Goal: Transaction & Acquisition: Purchase product/service

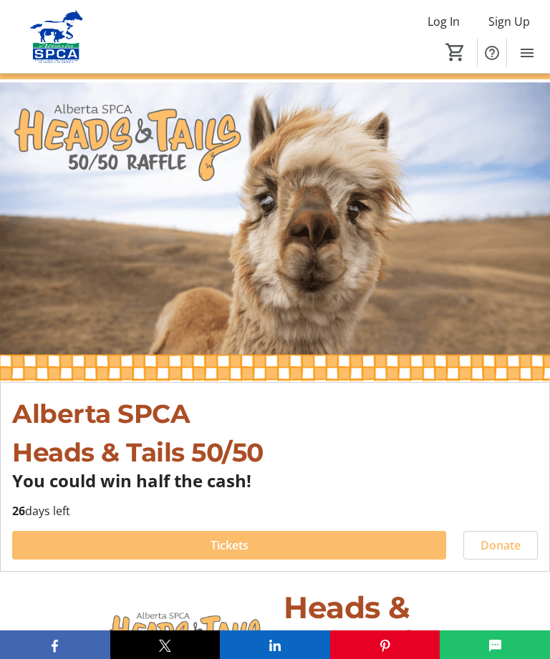
click at [286, 543] on span at bounding box center [229, 545] width 434 height 34
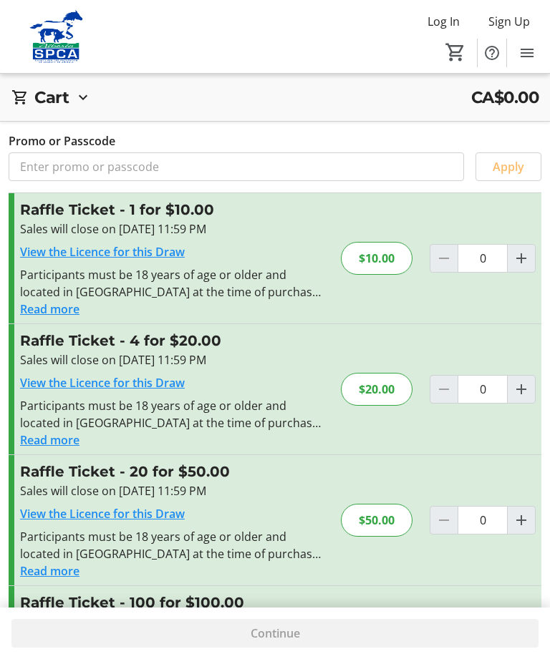
click at [530, 523] on span "Increment by one" at bounding box center [521, 520] width 27 height 27
type input "1"
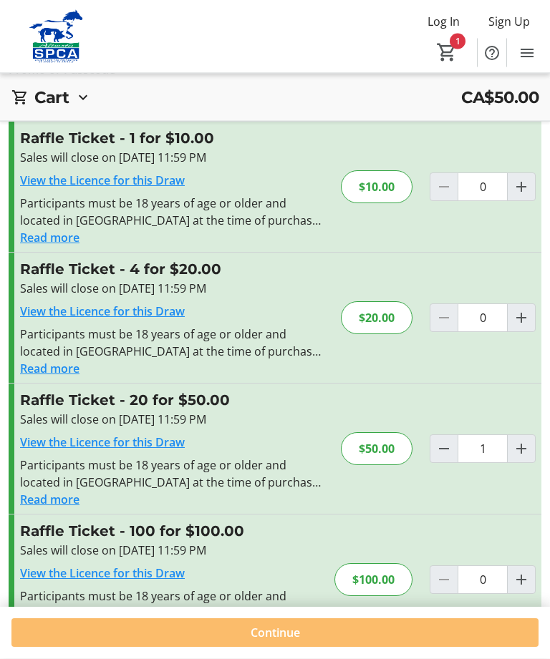
scroll to position [80, 0]
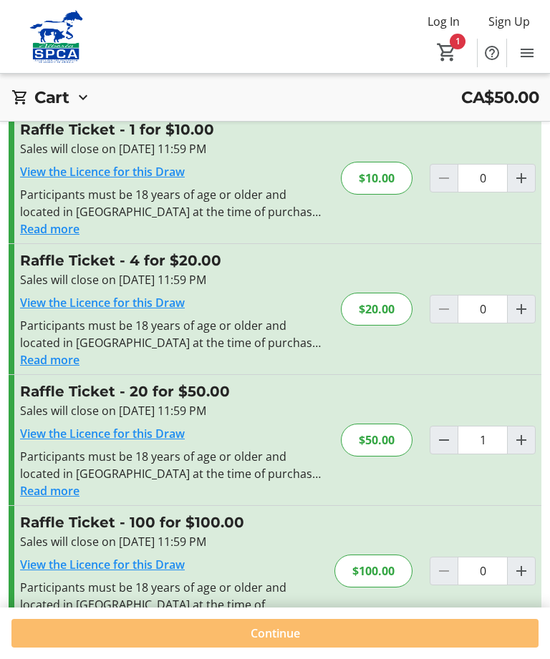
click at [299, 642] on span "Continue" at bounding box center [275, 633] width 49 height 17
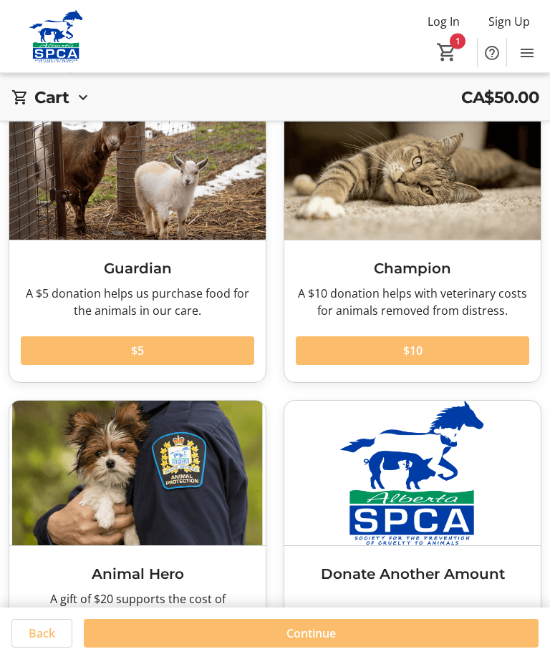
scroll to position [79, 0]
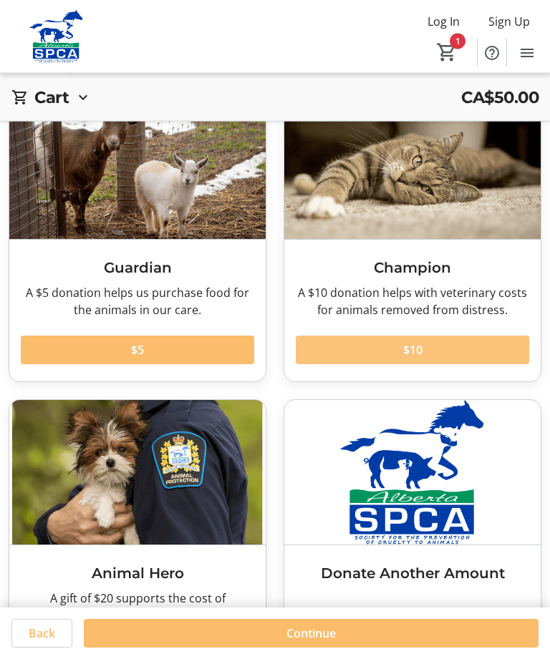
click at [422, 357] on span "$10" at bounding box center [412, 350] width 19 height 17
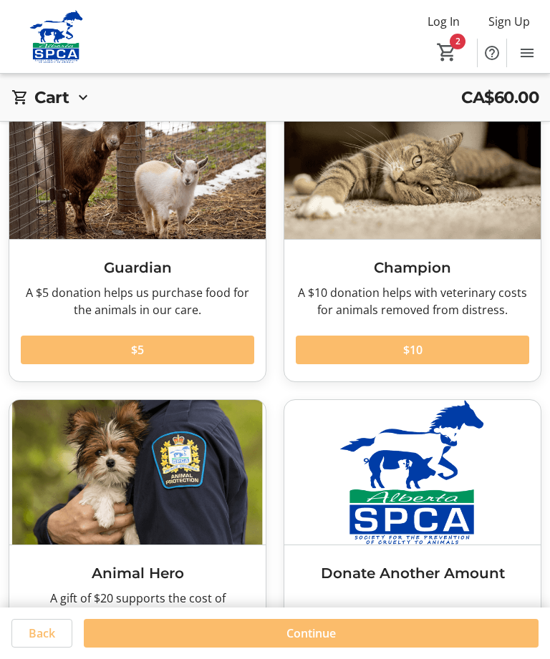
scroll to position [148, 0]
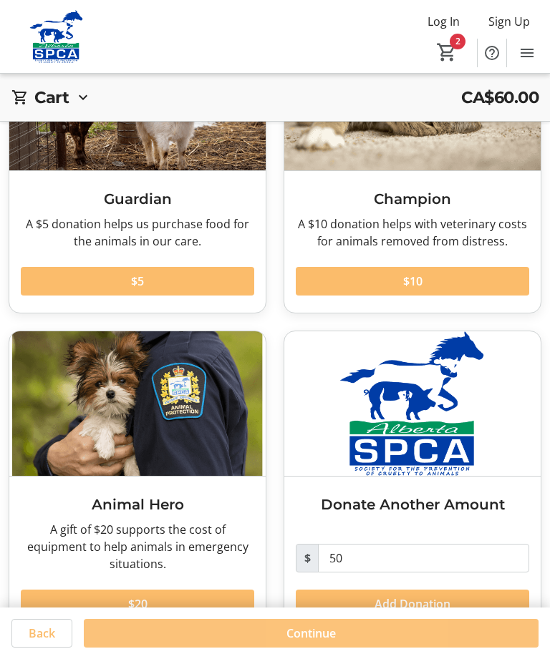
click at [336, 642] on span "Continue" at bounding box center [310, 633] width 49 height 17
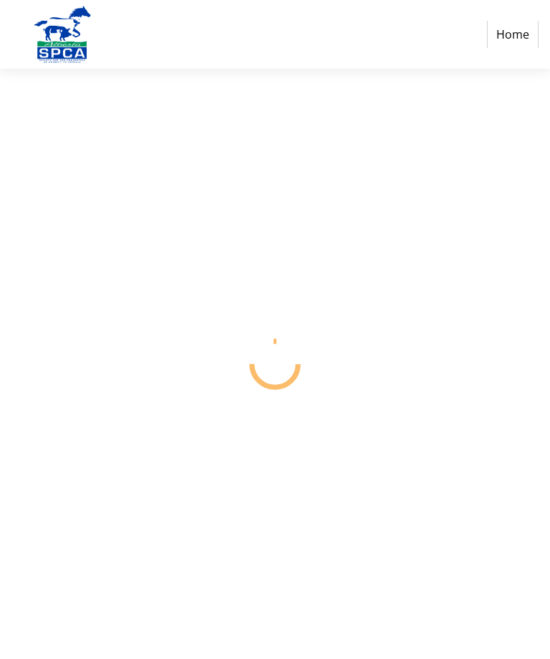
select select "CA"
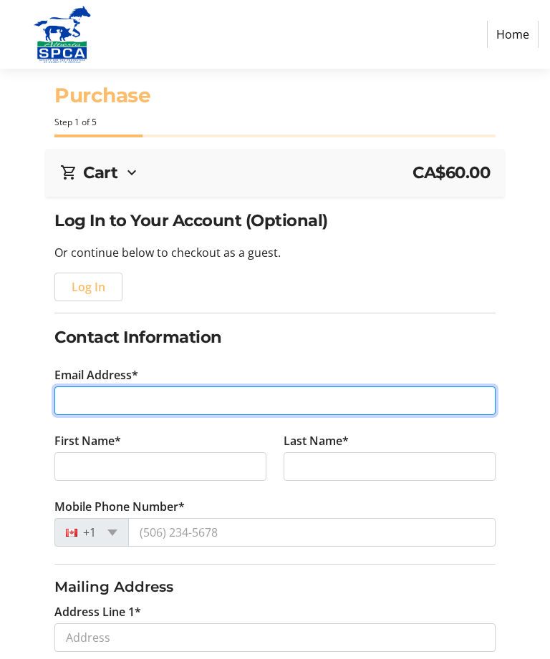
click at [74, 400] on input "Email Address*" at bounding box center [274, 401] width 441 height 29
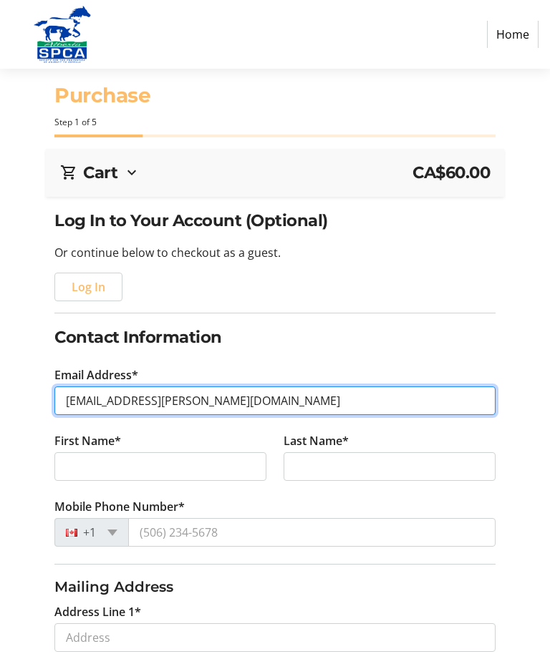
type input "[EMAIL_ADDRESS][PERSON_NAME][DOMAIN_NAME]"
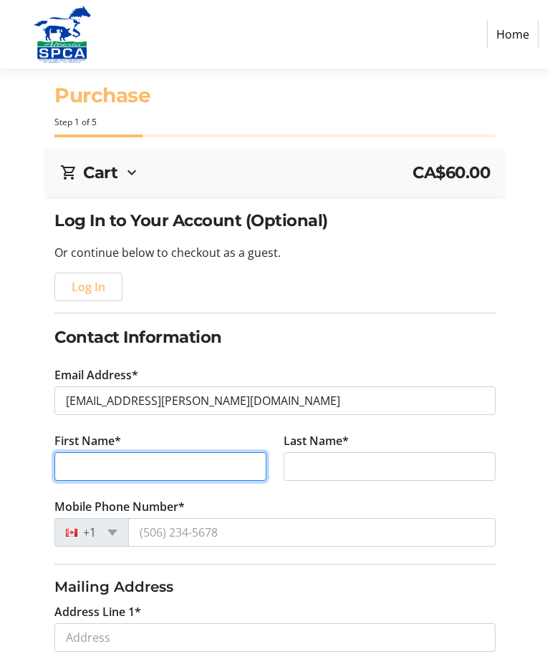
click at [211, 475] on input "First Name*" at bounding box center [160, 466] width 212 height 29
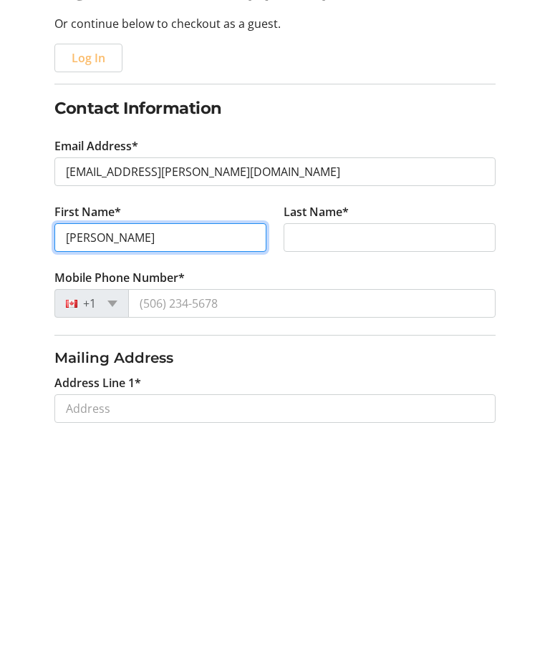
type input "[PERSON_NAME]"
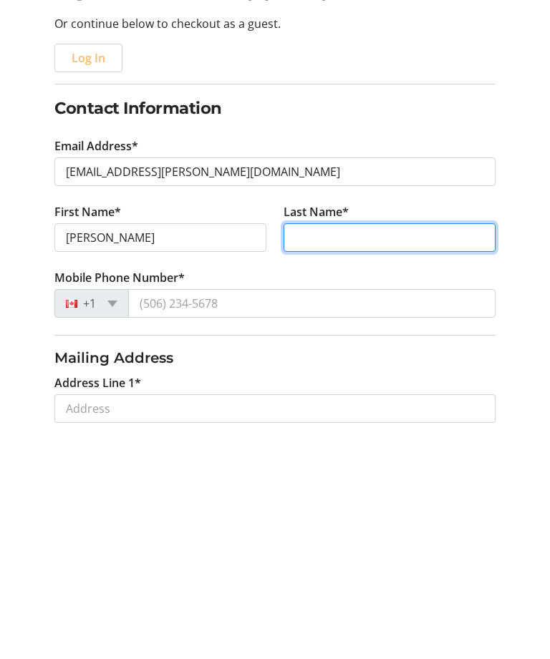
click at [326, 452] on input "Last Name*" at bounding box center [390, 466] width 212 height 29
type input "[PERSON_NAME]"
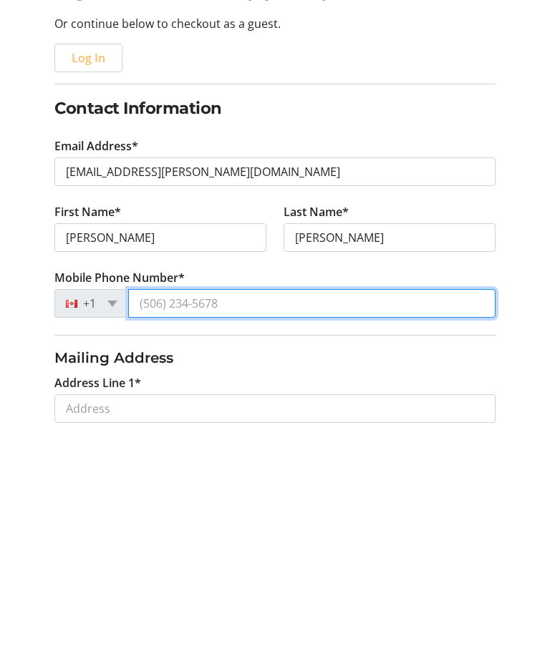
click at [250, 518] on input "Mobile Phone Number*" at bounding box center [311, 532] width 367 height 29
click at [243, 518] on input "Mobile Phone Number*" at bounding box center [311, 532] width 367 height 29
type input "[PHONE_NUMBER]"
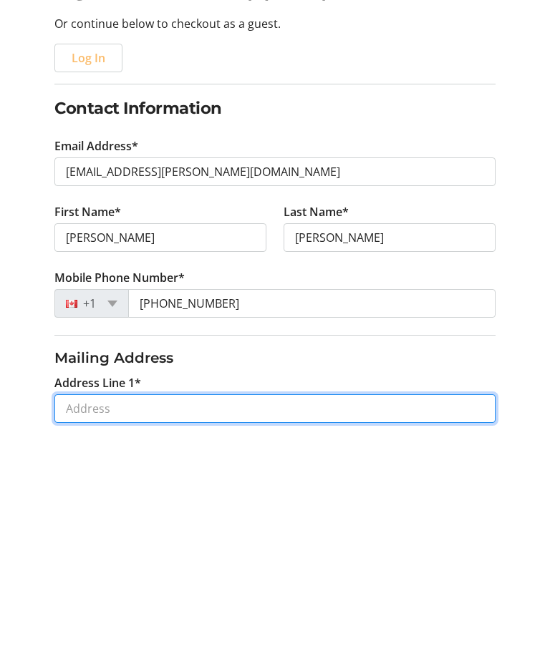
click at [146, 624] on input "Address Line 1*" at bounding box center [274, 638] width 441 height 29
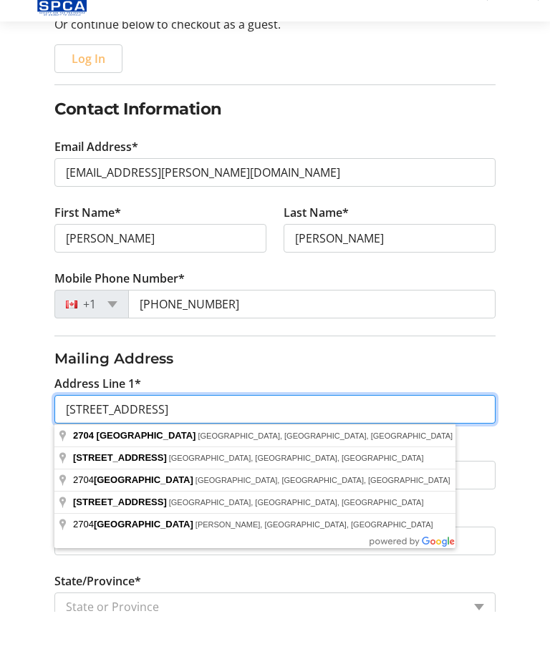
scroll to position [183, 0]
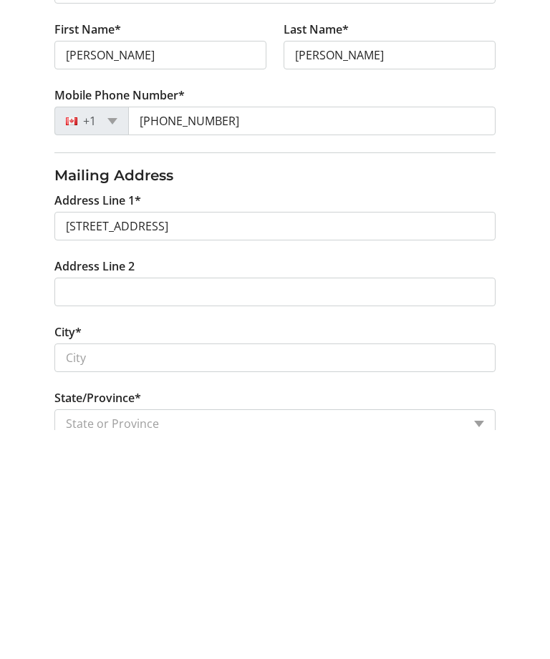
type input "[STREET_ADDRESS]"
type input "[GEOGRAPHIC_DATA]"
select select "AB"
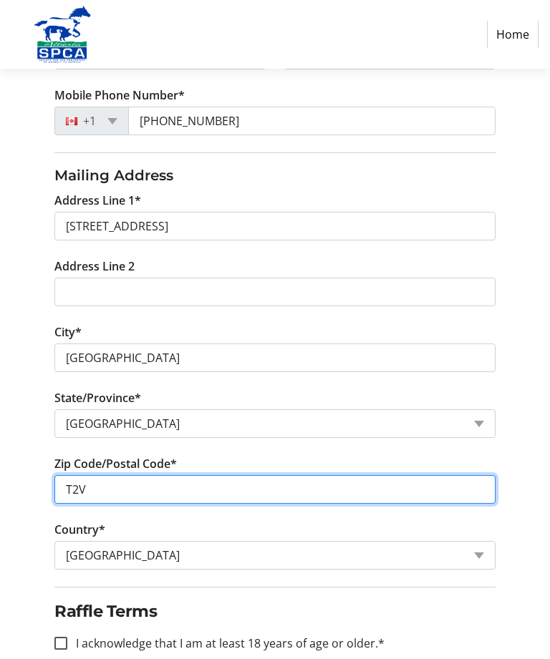
click at [111, 482] on input "T2V" at bounding box center [274, 489] width 441 height 29
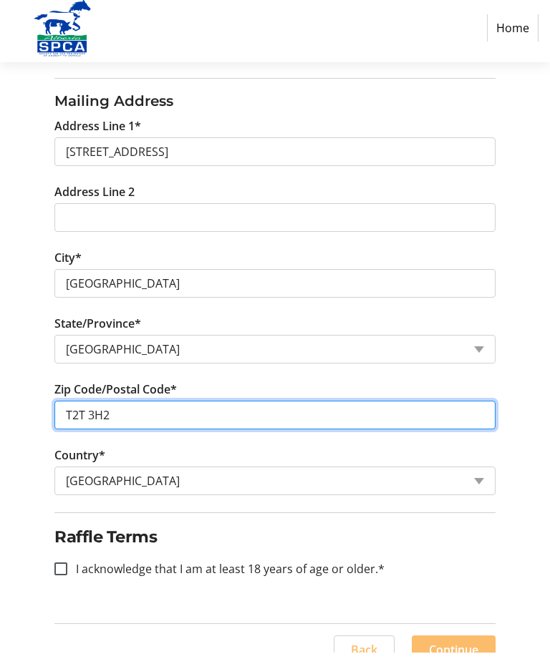
type input "T2T 3H2"
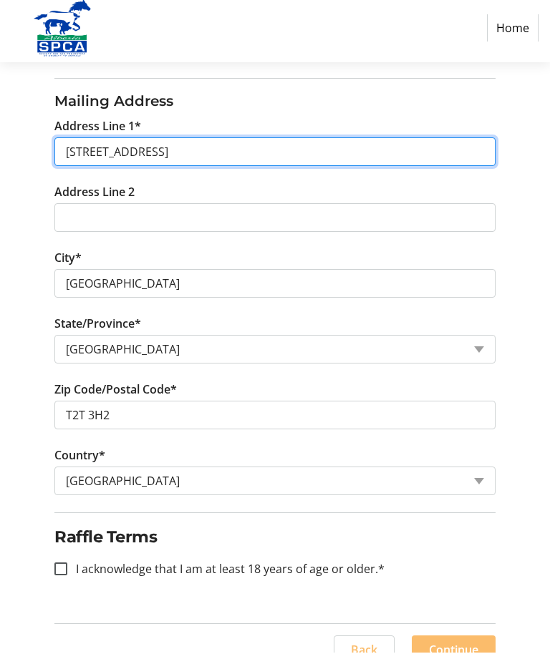
click at [217, 147] on input "[STREET_ADDRESS]" at bounding box center [274, 158] width 441 height 29
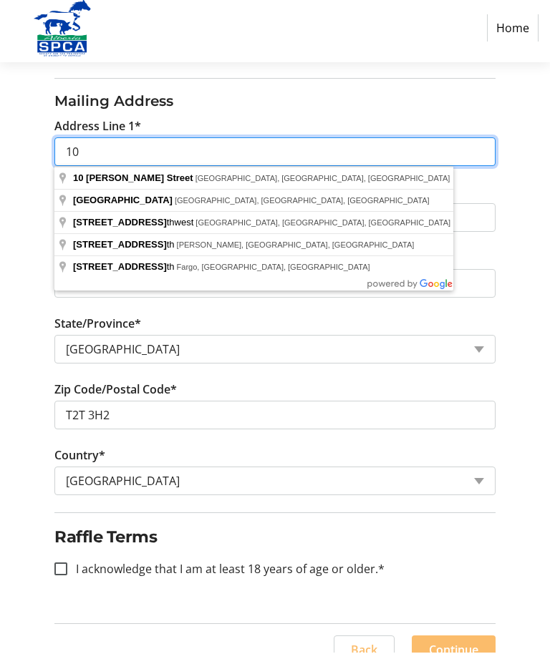
type input "1"
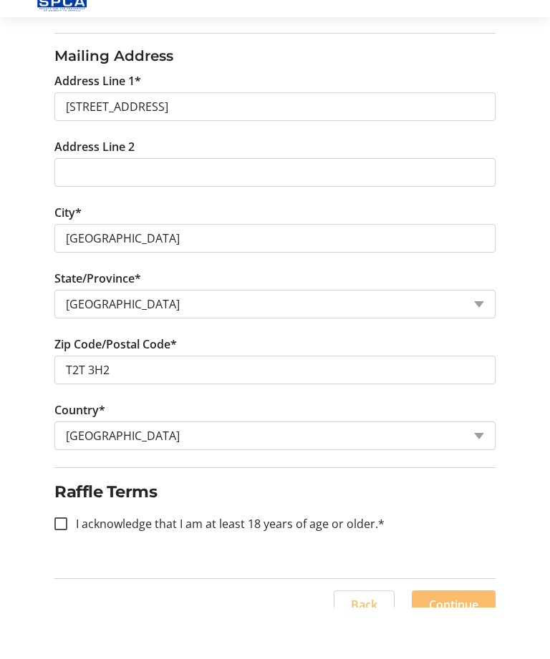
scroll to position [503, 0]
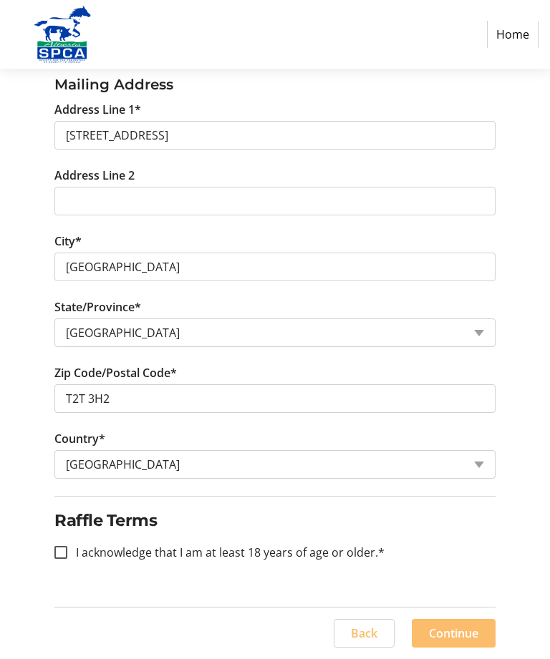
type input "[STREET_ADDRESS]"
type input "T2V"
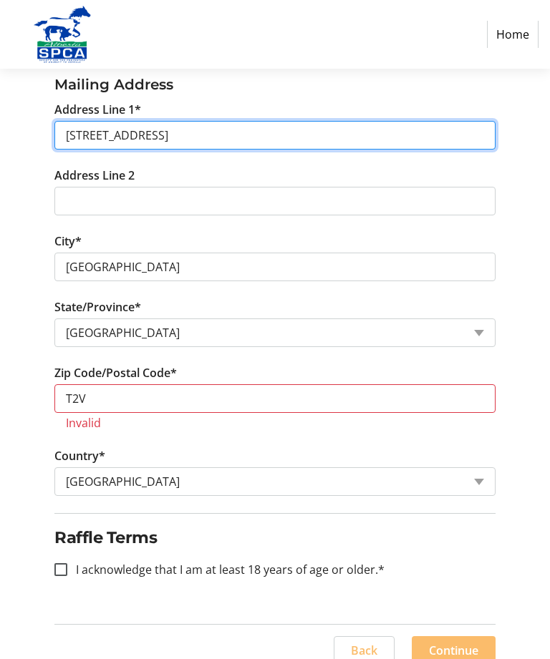
click at [210, 122] on input "[STREET_ADDRESS]" at bounding box center [274, 135] width 441 height 29
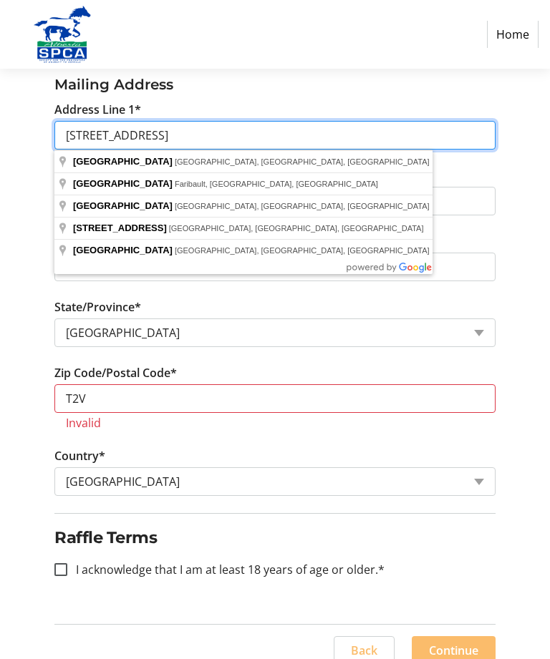
click at [189, 127] on input "[STREET_ADDRESS]" at bounding box center [274, 135] width 441 height 29
click at [208, 130] on input "[STREET_ADDRESS]" at bounding box center [274, 135] width 441 height 29
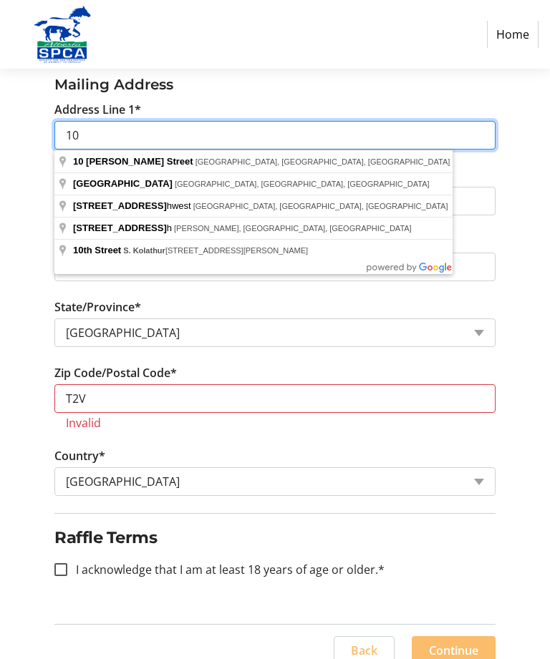
type input "1"
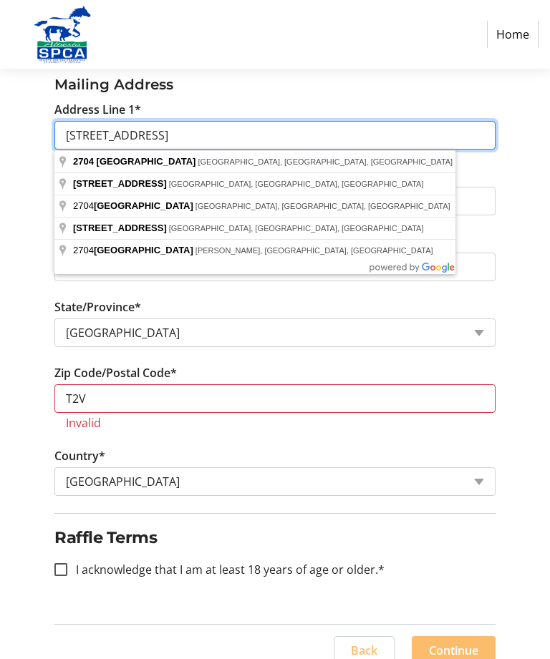
type input "[STREET_ADDRESS]"
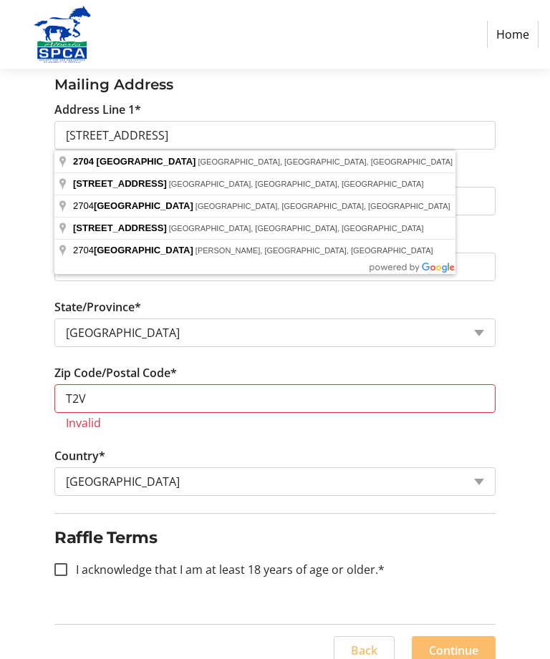
click at [502, 257] on tr-form-field "City* [GEOGRAPHIC_DATA]" at bounding box center [275, 266] width 458 height 66
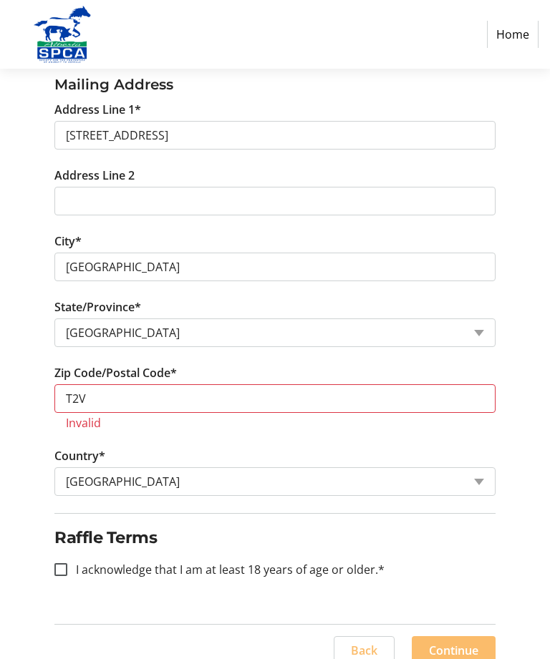
scroll to position [520, 0]
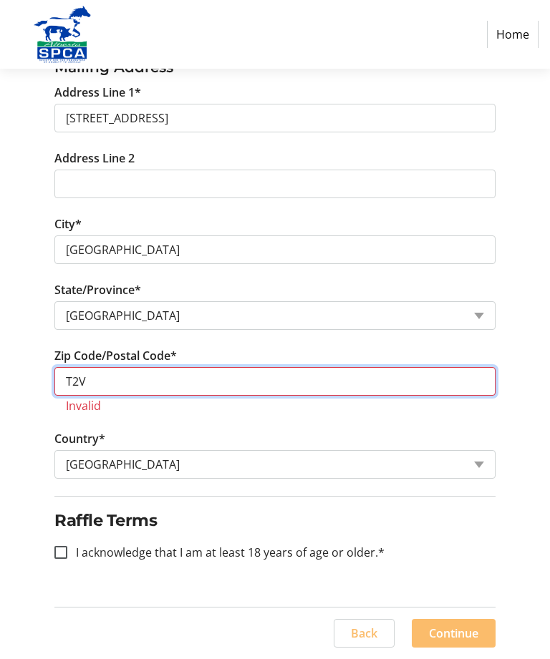
click at [112, 382] on input "T2V" at bounding box center [274, 381] width 441 height 29
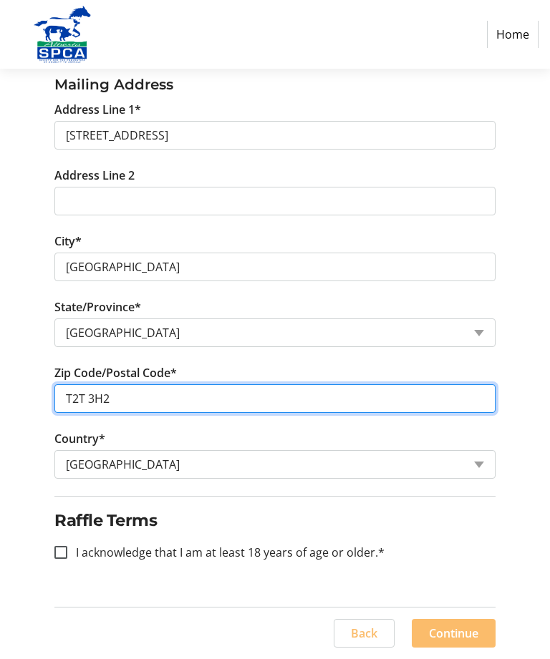
scroll to position [503, 0]
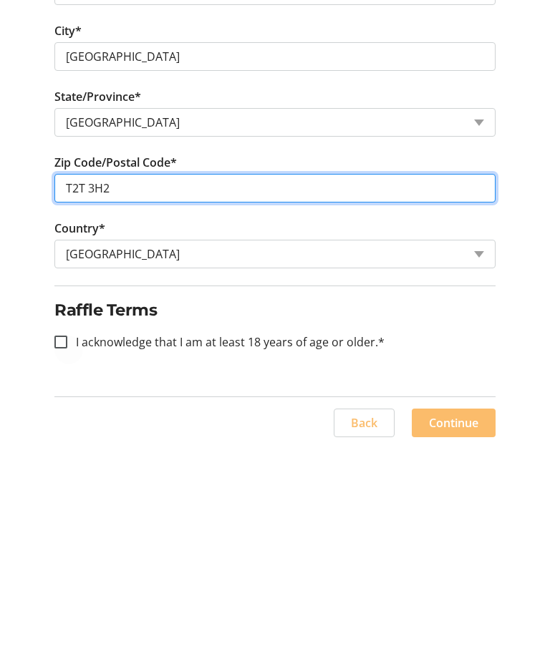
type input "T2T 3H2"
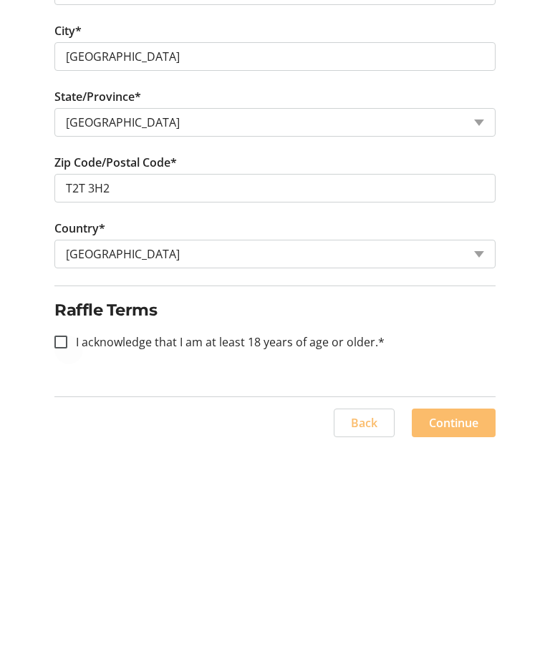
click at [73, 536] on div at bounding box center [61, 553] width 34 height 34
checkbox input "true"
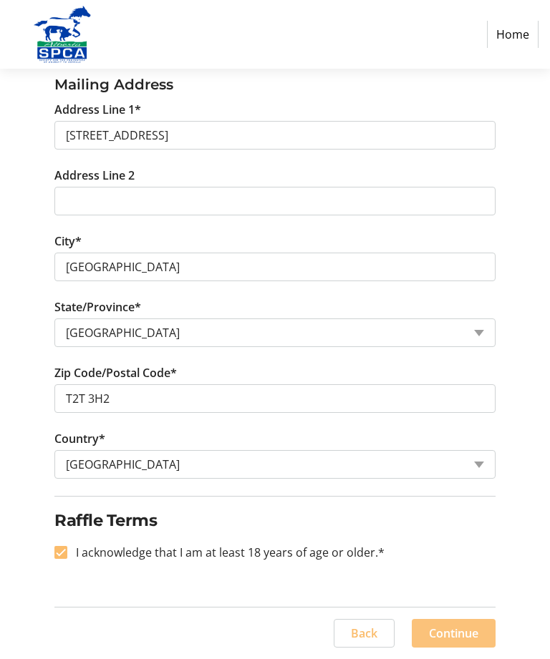
click at [478, 639] on span at bounding box center [454, 633] width 84 height 34
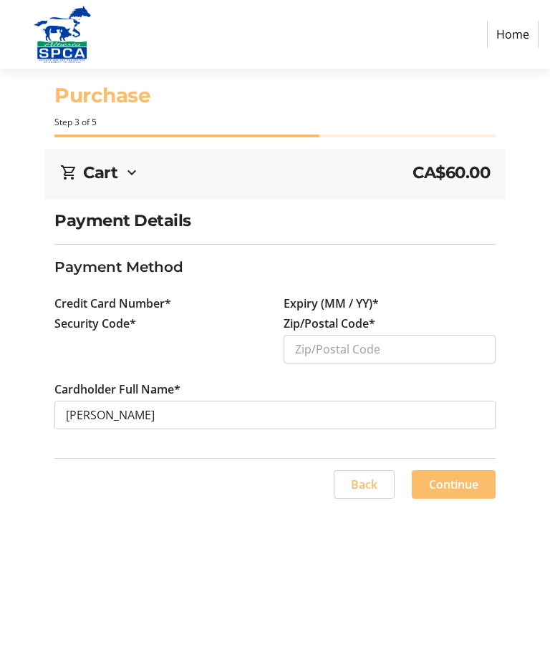
scroll to position [46, 0]
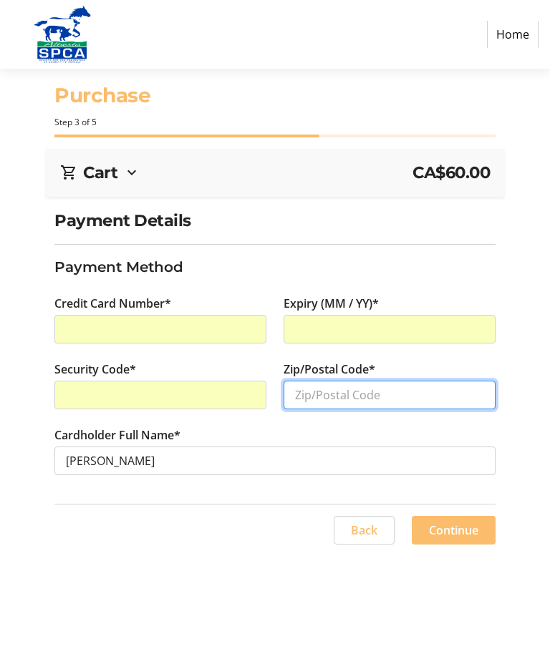
click at [402, 381] on input "Zip/Postal Code*" at bounding box center [390, 395] width 212 height 29
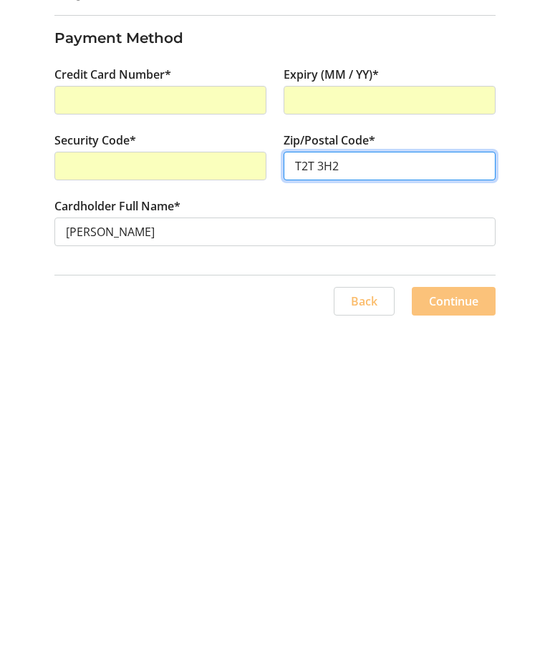
type input "T2T 3H2"
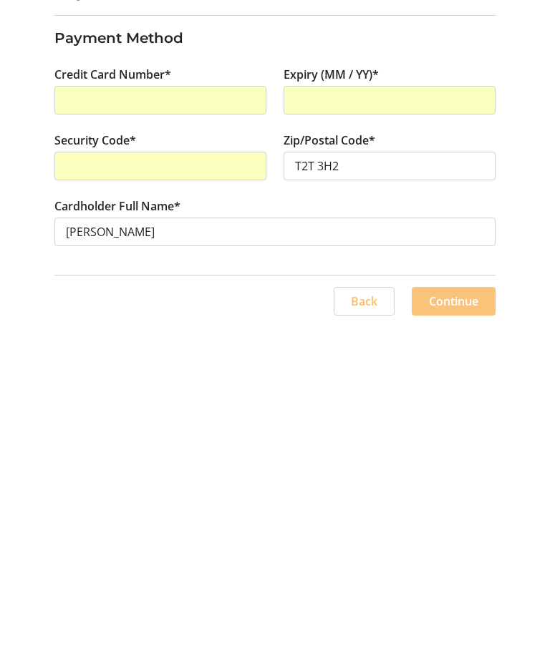
click at [470, 513] on span at bounding box center [454, 530] width 84 height 34
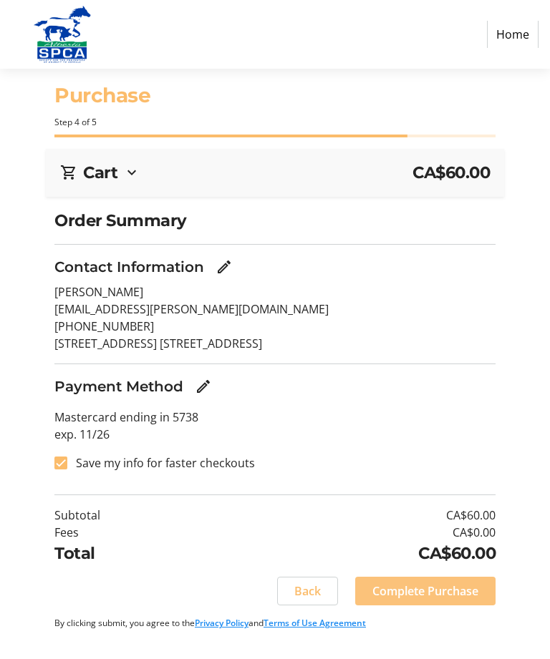
click at [440, 583] on span "Complete Purchase" at bounding box center [425, 591] width 106 height 17
